Goal: Transaction & Acquisition: Obtain resource

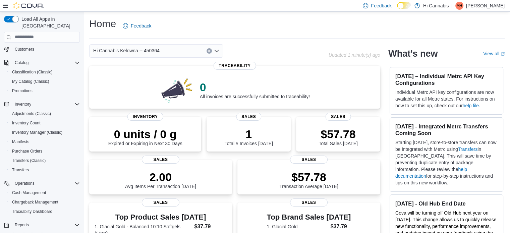
scroll to position [95, 0]
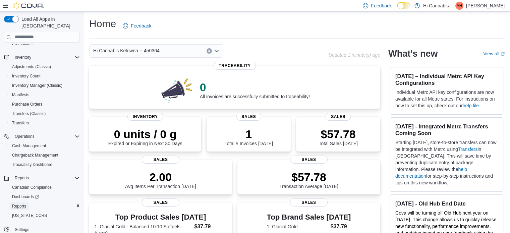
click at [18, 204] on span "Reports" at bounding box center [19, 206] width 14 height 5
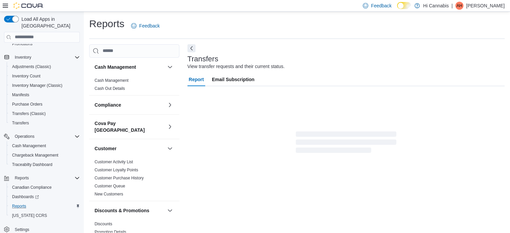
scroll to position [4, 0]
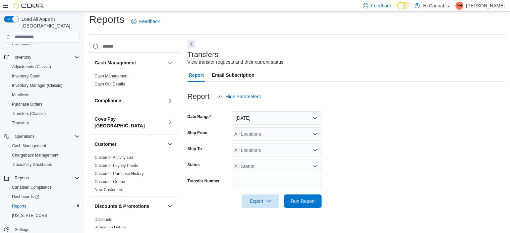
click at [140, 54] on div "Cash Management Cash Management Cash Out Details Compliance OCS Transaction Sub…" at bounding box center [134, 134] width 90 height 188
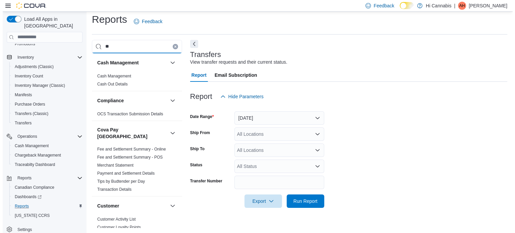
scroll to position [0, 0]
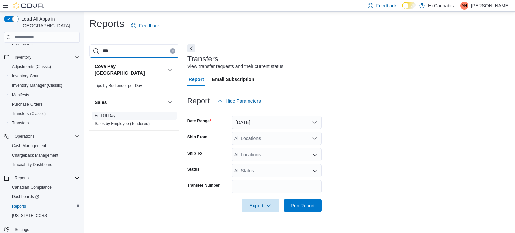
type input "***"
click at [116, 112] on span "End Of Day" at bounding box center [134, 116] width 85 height 8
click at [110, 113] on link "End Of Day" at bounding box center [105, 115] width 21 height 5
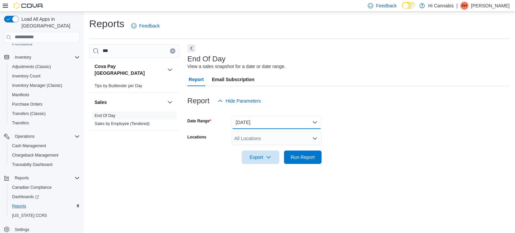
click at [252, 123] on button "[DATE]" at bounding box center [277, 122] width 90 height 13
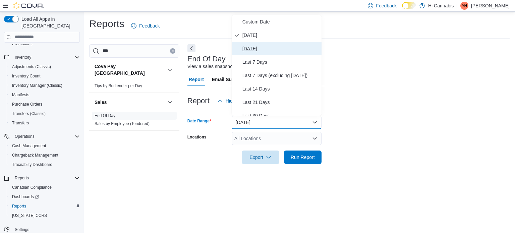
drag, startPoint x: 256, startPoint y: 48, endPoint x: 254, endPoint y: 77, distance: 29.3
click at [257, 50] on span "[DATE]" at bounding box center [281, 49] width 76 height 8
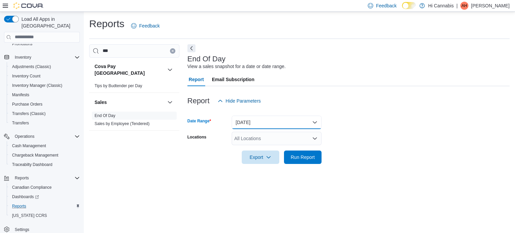
click at [251, 129] on button "[DATE]" at bounding box center [277, 122] width 90 height 13
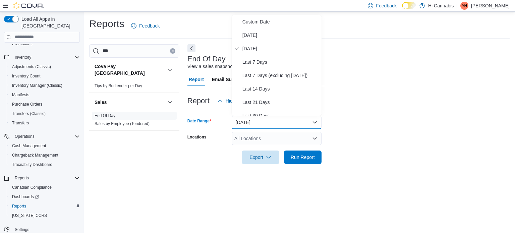
click at [251, 145] on div "All Locations" at bounding box center [277, 138] width 90 height 13
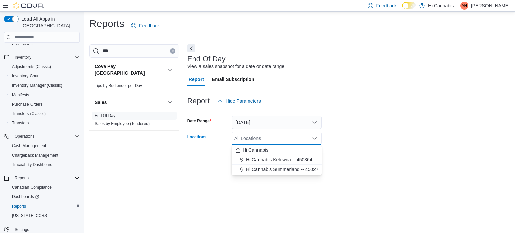
click at [275, 156] on span "Hi Cannabis Kelowna -- 450364" at bounding box center [279, 159] width 66 height 7
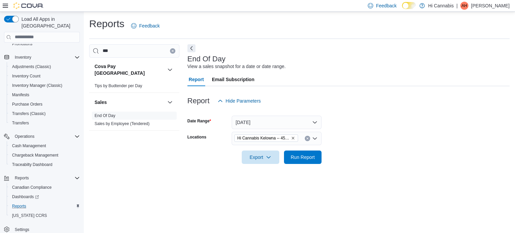
drag, startPoint x: 360, startPoint y: 115, endPoint x: 355, endPoint y: 118, distance: 5.6
click at [359, 115] on div at bounding box center [349, 112] width 322 height 8
click at [267, 159] on icon "button" at bounding box center [268, 156] width 5 height 5
click at [260, 179] on button "Export to Pdf" at bounding box center [262, 183] width 38 height 13
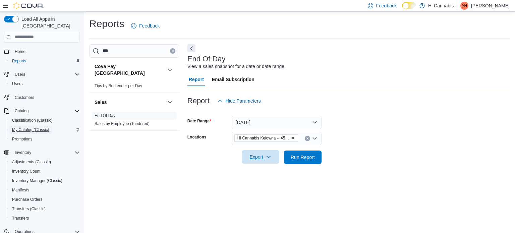
click at [22, 127] on span "My Catalog (Classic)" at bounding box center [30, 129] width 37 height 5
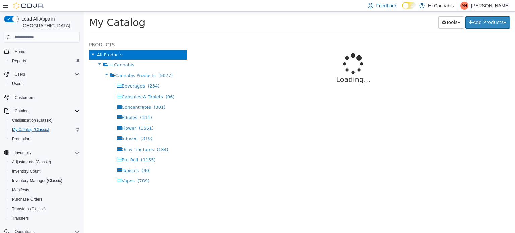
select select "**********"
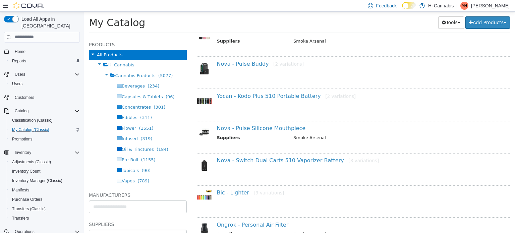
scroll to position [403, 0]
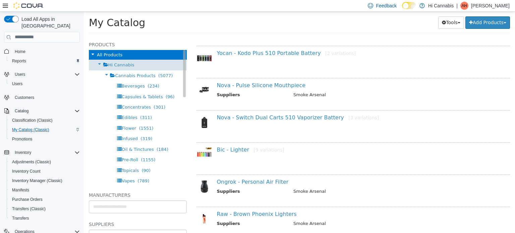
click at [142, 69] on div "Hi Cannabis" at bounding box center [138, 64] width 98 height 10
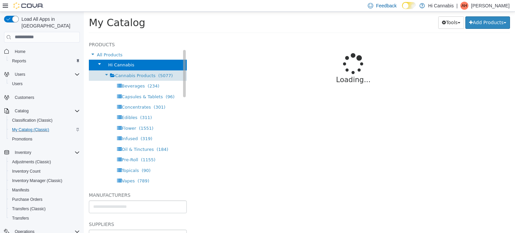
select select "**********"
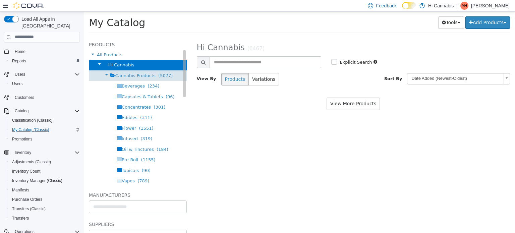
click at [144, 77] on span "Cannabis Products" at bounding box center [135, 75] width 40 height 5
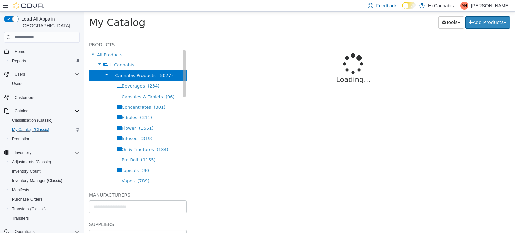
select select "**********"
